Goal: Information Seeking & Learning: Learn about a topic

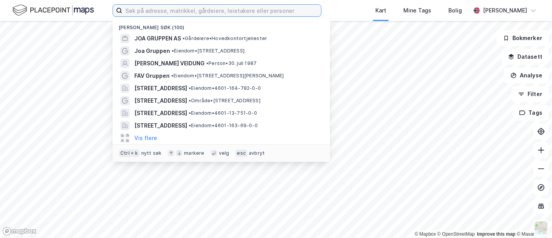
click at [151, 9] on input at bounding box center [221, 11] width 199 height 12
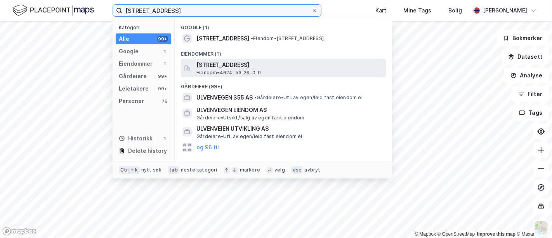
type input "[STREET_ADDRESS]"
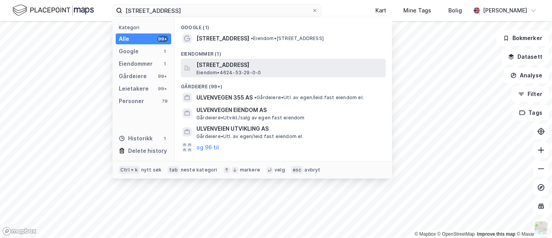
click at [229, 65] on span "[STREET_ADDRESS]" at bounding box center [289, 64] width 186 height 9
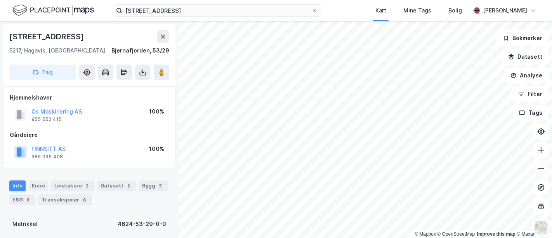
click at [545, 170] on icon at bounding box center [541, 169] width 8 height 8
click at [541, 152] on icon at bounding box center [541, 150] width 1 height 6
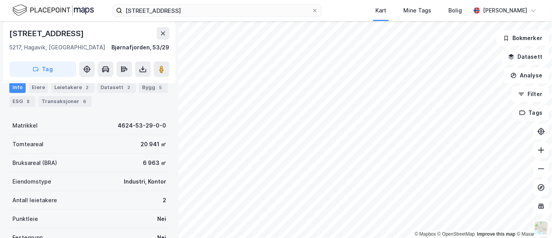
scroll to position [51, 0]
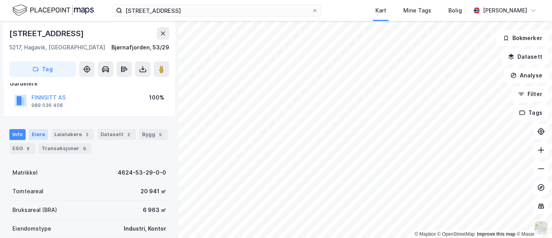
click at [37, 131] on div "Eiere" at bounding box center [38, 134] width 19 height 11
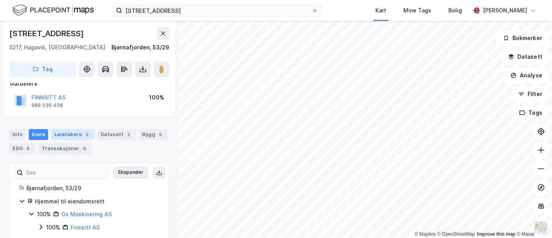
scroll to position [64, 0]
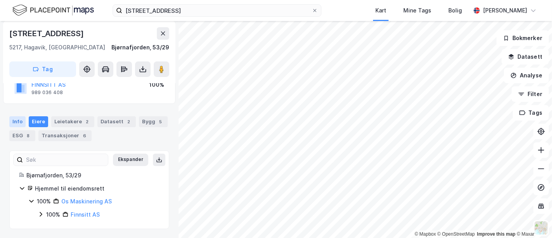
click at [21, 121] on div "Info" at bounding box center [17, 121] width 16 height 11
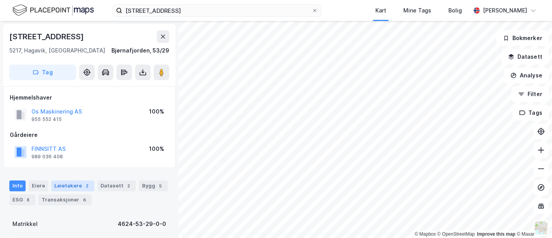
click at [63, 180] on div "Leietakere 2" at bounding box center [72, 185] width 43 height 11
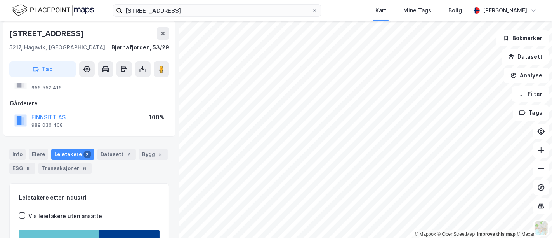
scroll to position [18, 0]
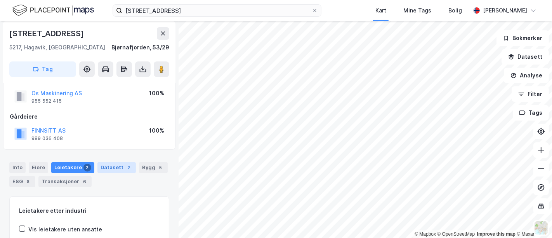
click at [114, 169] on div "Datasett 2" at bounding box center [116, 167] width 38 height 11
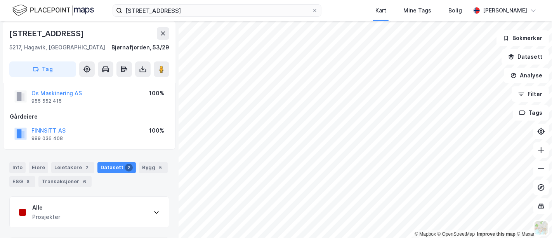
scroll to position [59, 0]
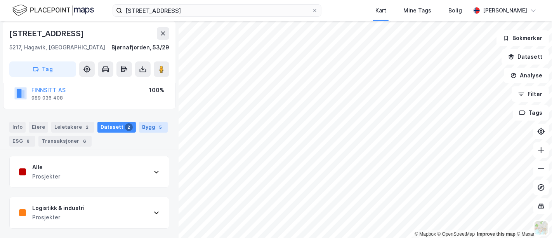
click at [157, 125] on div "5" at bounding box center [161, 127] width 8 height 8
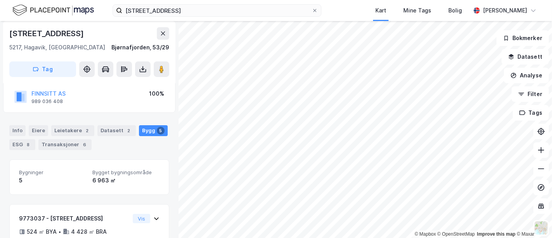
scroll to position [54, 0]
click at [23, 141] on div "ESG 8" at bounding box center [22, 145] width 26 height 11
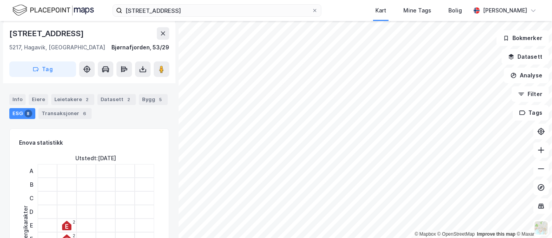
scroll to position [48, 0]
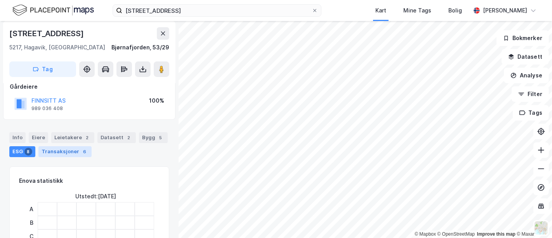
click at [67, 151] on div "Transaksjoner 6" at bounding box center [64, 151] width 53 height 11
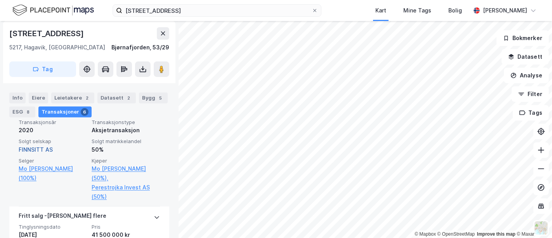
scroll to position [245, 0]
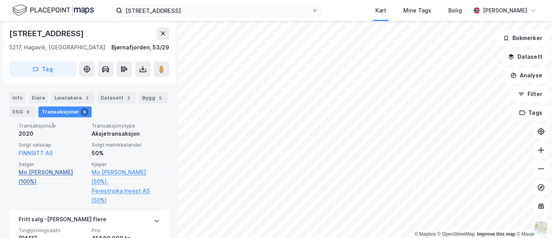
click at [39, 170] on link "Mo [PERSON_NAME] (100%)" at bounding box center [53, 176] width 68 height 19
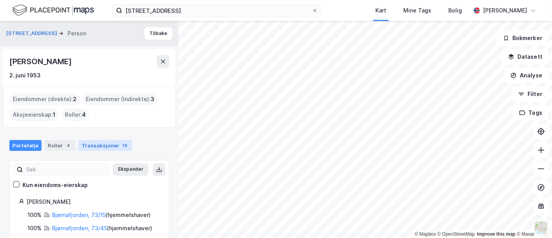
scroll to position [40, 0]
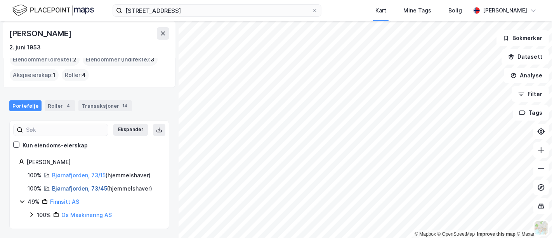
click at [84, 188] on link "Bjørnafjorden, 73/45" at bounding box center [79, 188] width 55 height 7
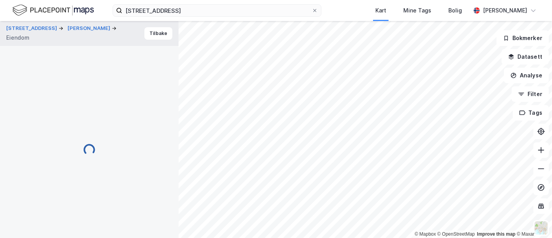
scroll to position [169, 0]
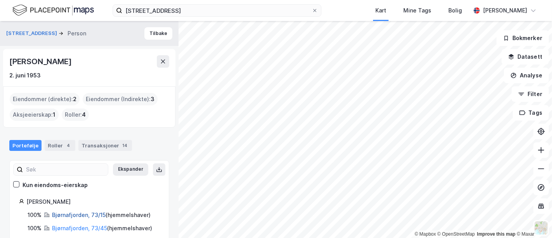
click at [75, 212] on link "Bjørnafjorden, 73/15" at bounding box center [79, 214] width 54 height 7
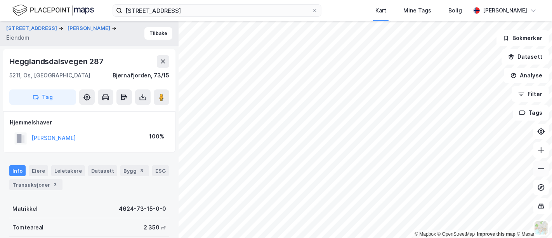
click at [544, 170] on icon at bounding box center [541, 169] width 8 height 8
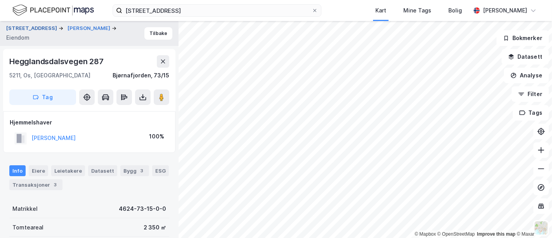
click at [34, 32] on button "[STREET_ADDRESS]" at bounding box center [32, 28] width 52 height 8
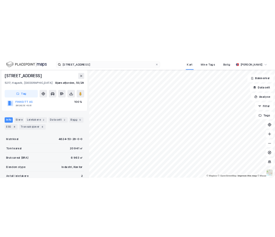
scroll to position [78, 0]
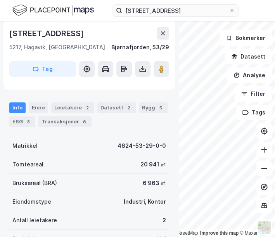
click at [13, 103] on div "Info" at bounding box center [17, 107] width 16 height 11
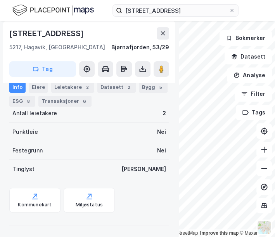
scroll to position [0, 0]
